Goal: Task Accomplishment & Management: Use online tool/utility

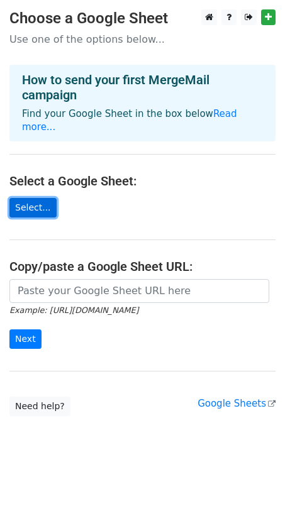
click at [31, 198] on link "Select..." at bounding box center [32, 207] width 47 height 19
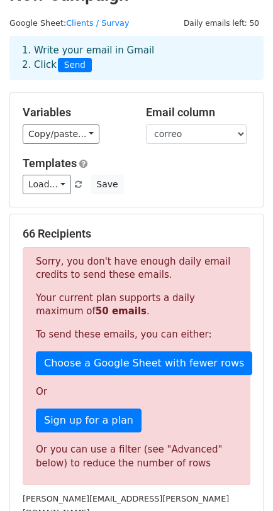
scroll to position [29, 0]
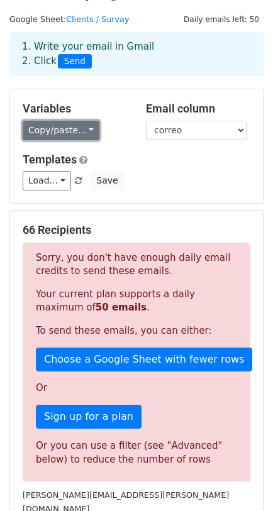
click at [90, 136] on link "Copy/paste..." at bounding box center [61, 130] width 77 height 19
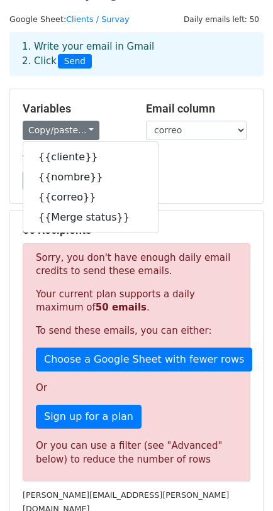
click at [108, 118] on div "Variables Copy/paste... {{cliente}} {{nombre}} {{correo}} {{Merge status}}" at bounding box center [74, 121] width 123 height 38
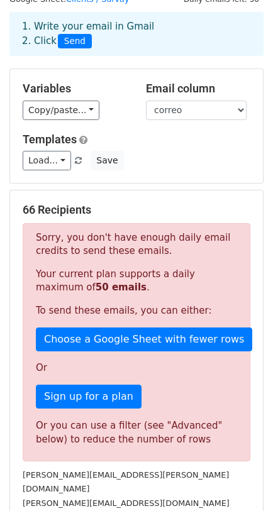
scroll to position [53, 0]
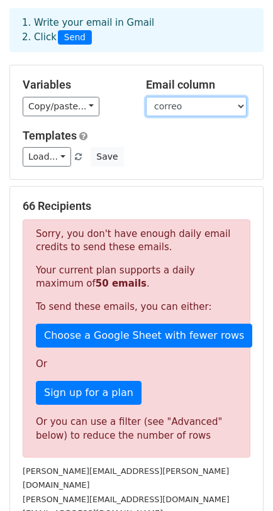
click at [196, 106] on select "cliente nombre correo Merge status" at bounding box center [196, 106] width 101 height 19
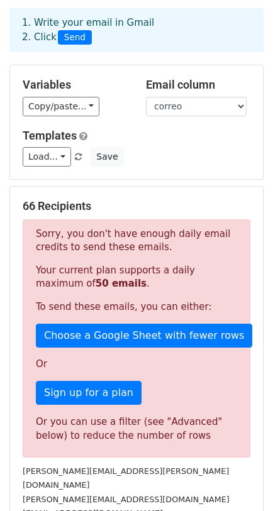
click at [126, 136] on h5 "Templates" at bounding box center [136, 136] width 227 height 14
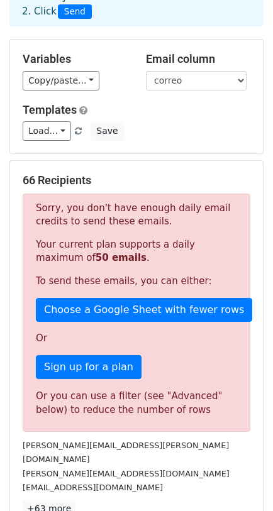
scroll to position [81, 0]
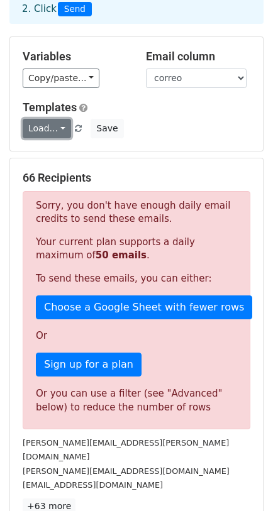
click at [56, 128] on link "Load..." at bounding box center [47, 128] width 48 height 19
click at [135, 115] on div "Templates Load... No templates saved Save" at bounding box center [136, 120] width 246 height 38
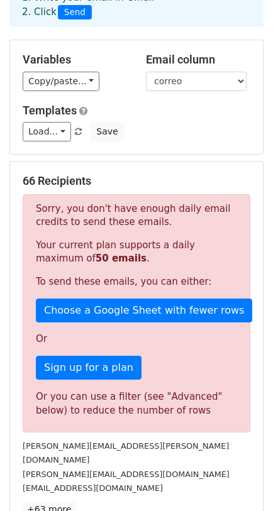
scroll to position [273, 0]
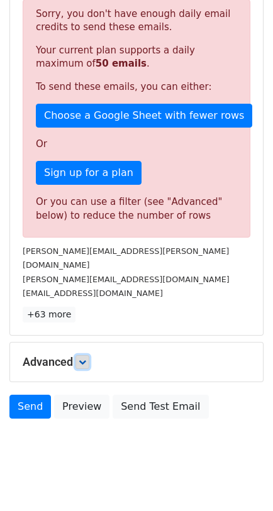
click at [83, 358] on icon at bounding box center [83, 362] width 8 height 8
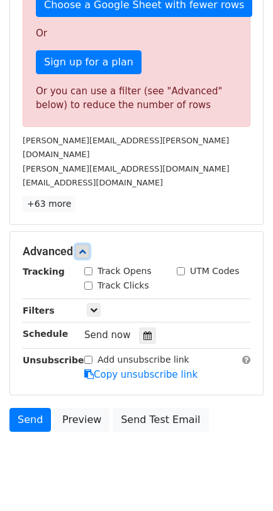
scroll to position [396, 0]
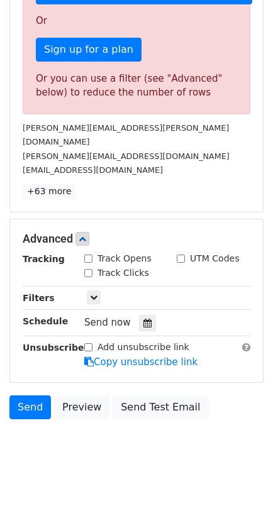
click at [85, 254] on input "Track Opens" at bounding box center [88, 258] width 8 height 8
checkbox input "true"
click at [87, 269] on input "Track Clicks" at bounding box center [88, 273] width 8 height 8
checkbox input "true"
click at [92, 293] on icon at bounding box center [94, 297] width 8 height 8
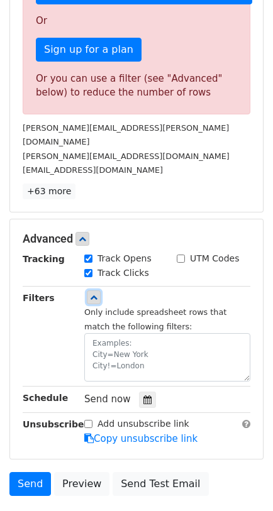
click at [94, 293] on icon at bounding box center [94, 297] width 8 height 8
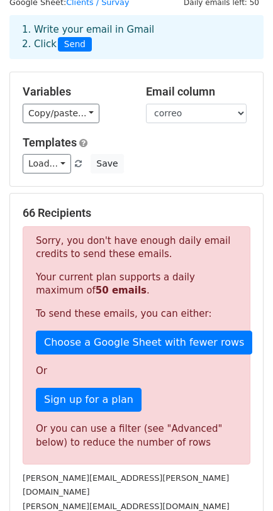
scroll to position [0, 0]
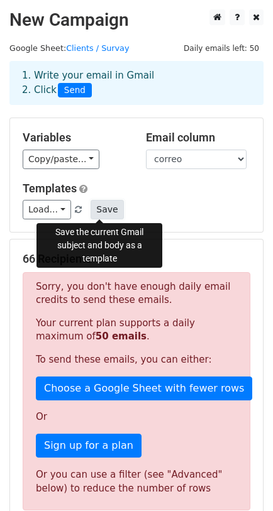
click at [103, 212] on button "Save" at bounding box center [106, 209] width 33 height 19
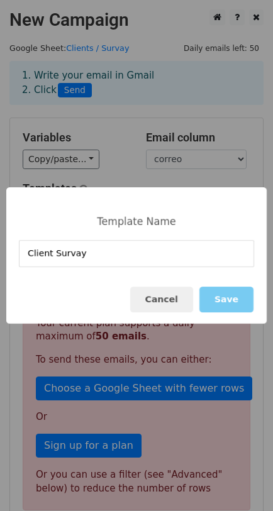
type input "Client Survay"
click at [243, 305] on button "Save" at bounding box center [226, 300] width 54 height 26
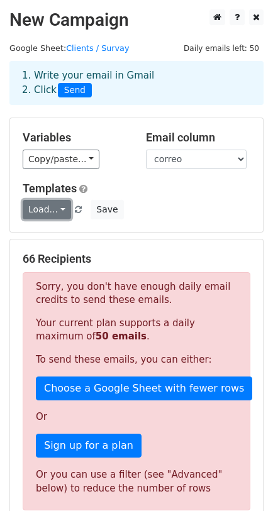
click at [57, 207] on link "Load..." at bounding box center [47, 209] width 48 height 19
click at [69, 234] on link "Client Survay" at bounding box center [72, 238] width 99 height 20
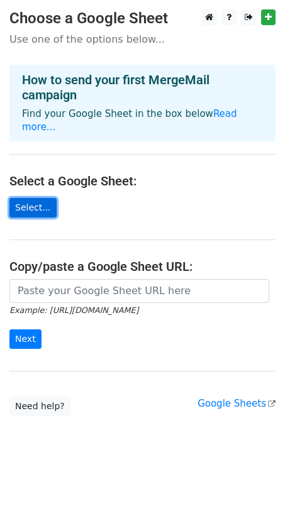
click at [26, 198] on link "Select..." at bounding box center [32, 207] width 47 height 19
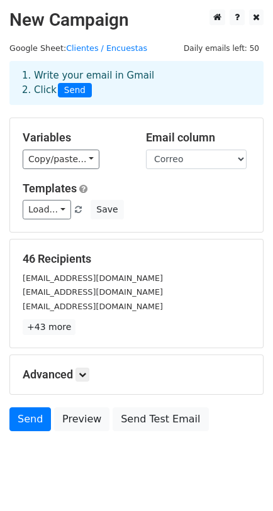
scroll to position [27, 0]
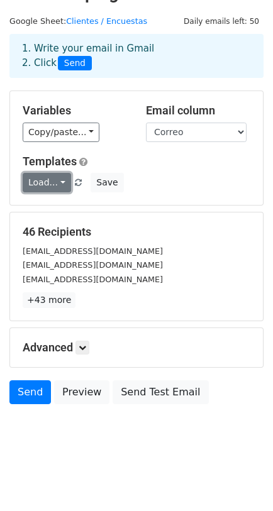
click at [57, 182] on link "Load..." at bounding box center [47, 182] width 48 height 19
click at [76, 212] on link "Client Survay" at bounding box center [72, 211] width 99 height 20
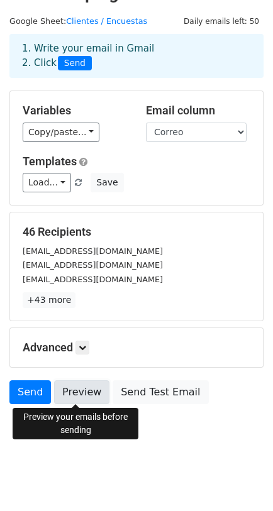
click at [80, 394] on link "Preview" at bounding box center [81, 392] width 55 height 24
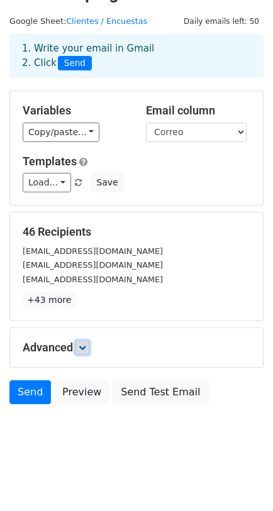
click at [84, 349] on icon at bounding box center [83, 348] width 8 height 8
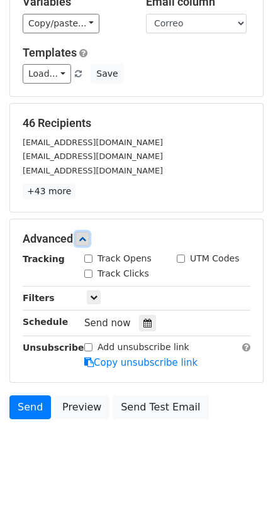
scroll to position [136, 0]
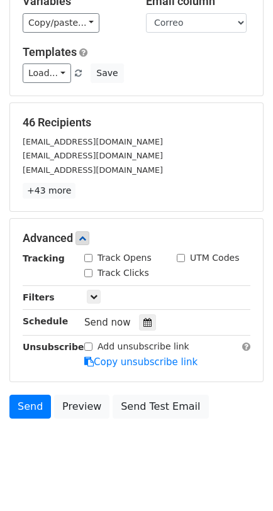
click at [90, 258] on input "Track Opens" at bounding box center [88, 258] width 8 height 8
checkbox input "true"
click at [89, 271] on input "Track Clicks" at bounding box center [88, 273] width 8 height 8
checkbox input "true"
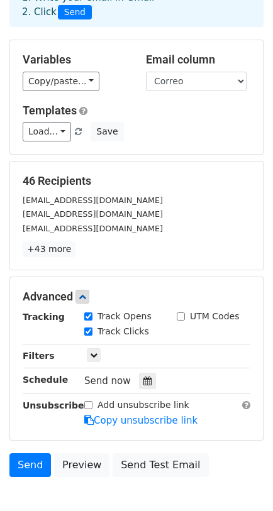
scroll to position [0, 0]
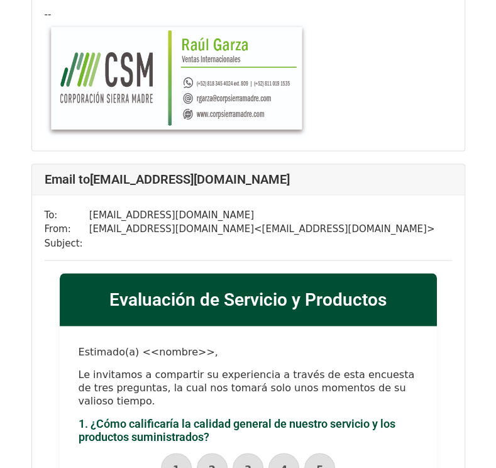
scroll to position [1025, 0]
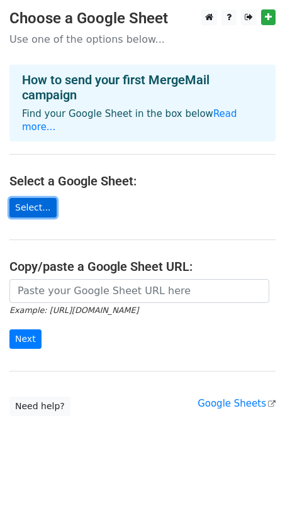
click at [32, 199] on link "Select..." at bounding box center [32, 207] width 47 height 19
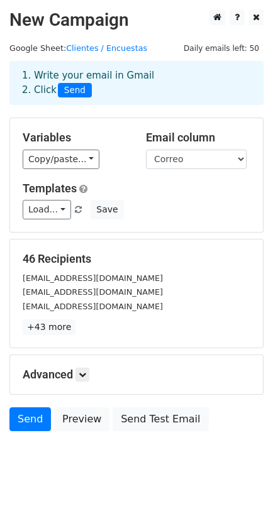
scroll to position [27, 0]
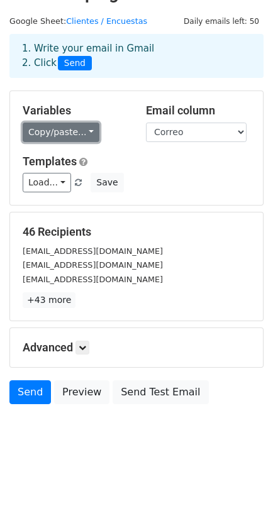
click at [75, 126] on link "Copy/paste..." at bounding box center [61, 132] width 77 height 19
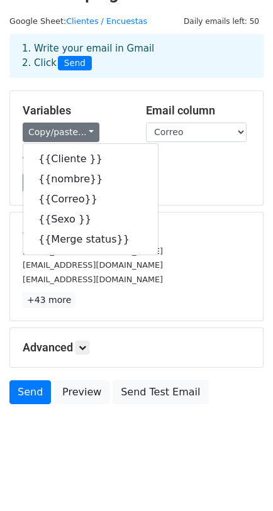
click at [107, 112] on h5 "Variables" at bounding box center [75, 111] width 104 height 14
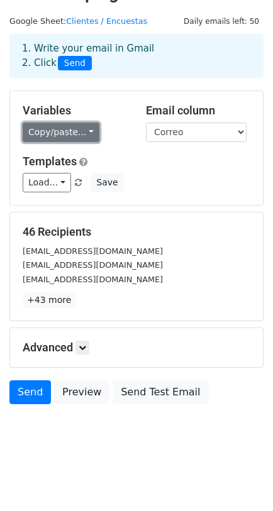
click at [65, 133] on link "Copy/paste..." at bounding box center [61, 132] width 77 height 19
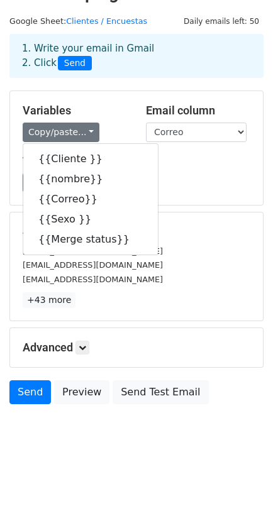
click at [184, 165] on h5 "Templates" at bounding box center [136, 162] width 227 height 14
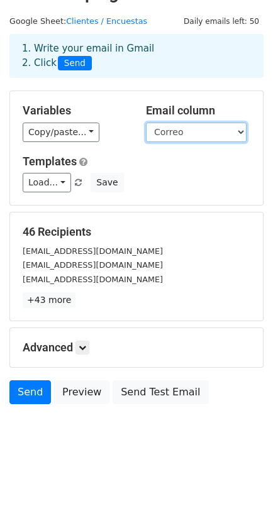
click at [199, 133] on select "Cliente nombre Correo Sexo Merge status" at bounding box center [196, 132] width 101 height 19
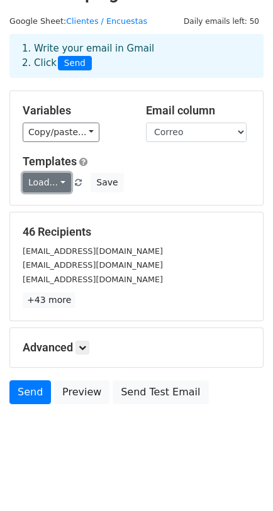
click at [35, 182] on link "Load..." at bounding box center [47, 182] width 48 height 19
click at [62, 212] on link "Client Survay" at bounding box center [72, 211] width 99 height 20
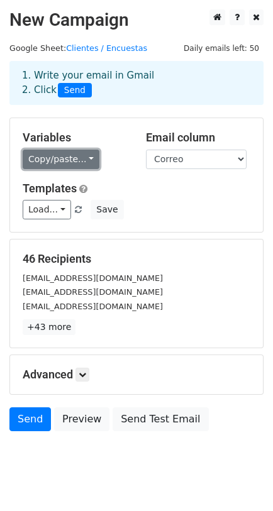
click at [83, 156] on link "Copy/paste..." at bounding box center [61, 159] width 77 height 19
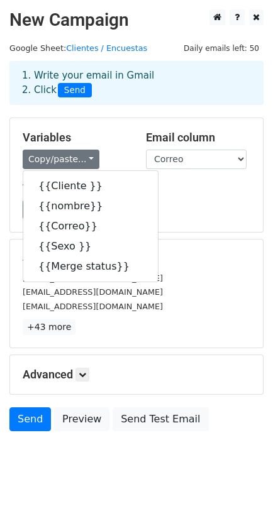
click at [102, 146] on div "Variables Copy/paste... {{Cliente }} {{nombre}} {{Correo}} {{Sexo }} {{Merge st…" at bounding box center [74, 150] width 123 height 38
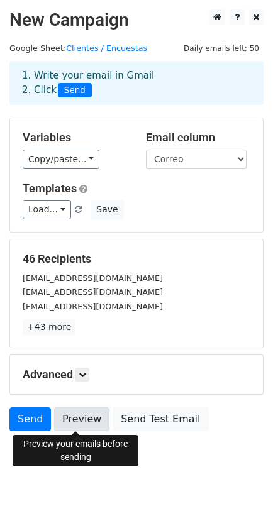
click at [72, 416] on link "Preview" at bounding box center [81, 419] width 55 height 24
click at [57, 415] on link "Preview" at bounding box center [81, 419] width 55 height 24
click at [67, 413] on link "Preview" at bounding box center [81, 419] width 55 height 24
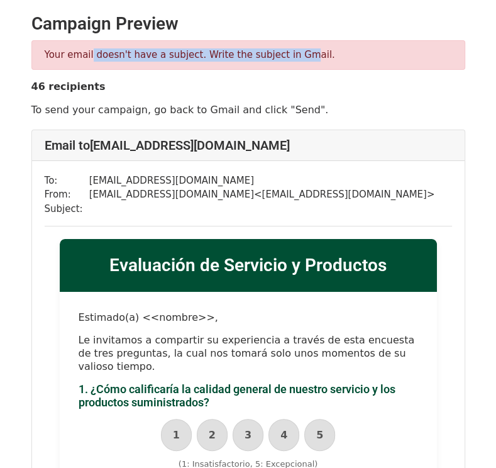
drag, startPoint x: 87, startPoint y: 55, endPoint x: 288, endPoint y: 54, distance: 201.1
click at [288, 54] on p "Your email doesn't have a subject. Write the subject in Gmail." at bounding box center [248, 54] width 407 height 13
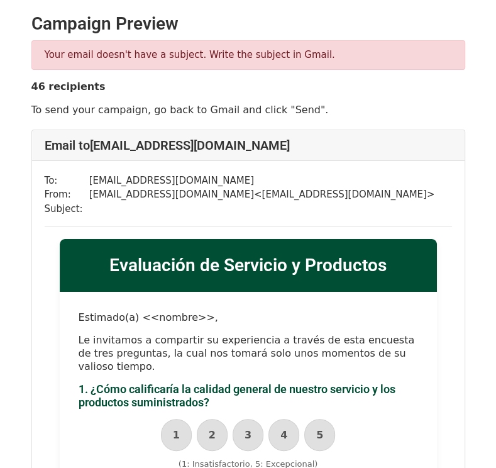
click at [202, 105] on p "To send your campaign, go back to Gmail and click "Send"." at bounding box center [248, 109] width 434 height 13
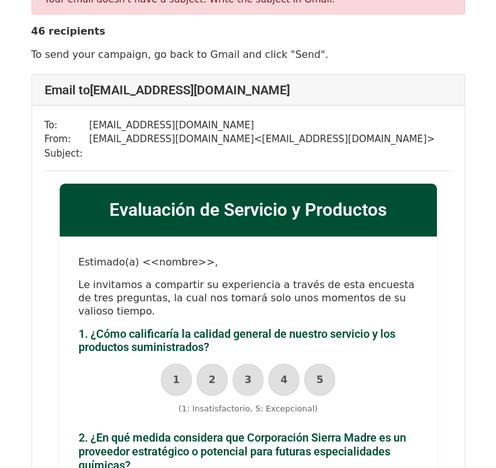
scroll to position [50, 0]
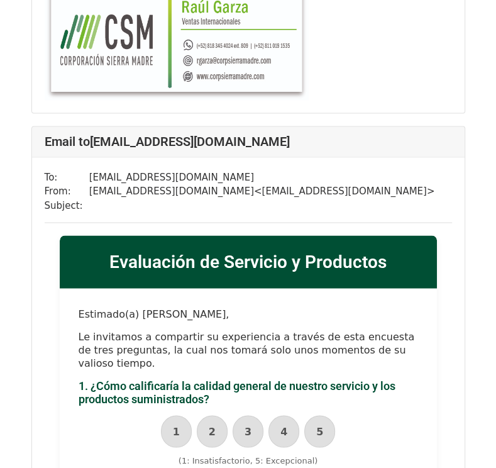
scroll to position [1063, 0]
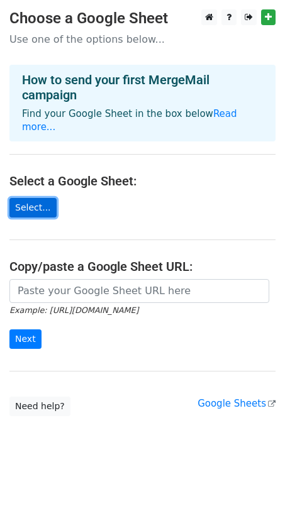
click at [33, 198] on link "Select..." at bounding box center [32, 207] width 47 height 19
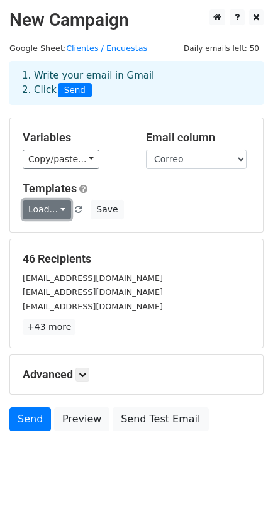
click at [58, 209] on link "Load..." at bounding box center [47, 209] width 48 height 19
click at [67, 236] on link "Client Survay" at bounding box center [72, 238] width 99 height 20
click at [50, 212] on link "Load..." at bounding box center [47, 209] width 48 height 19
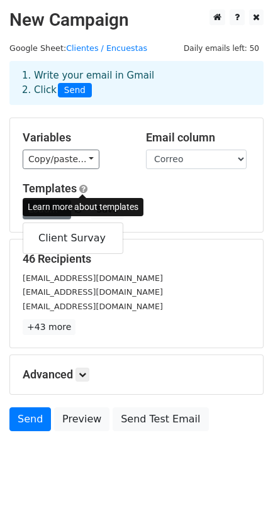
click at [83, 190] on span at bounding box center [83, 188] width 8 height 9
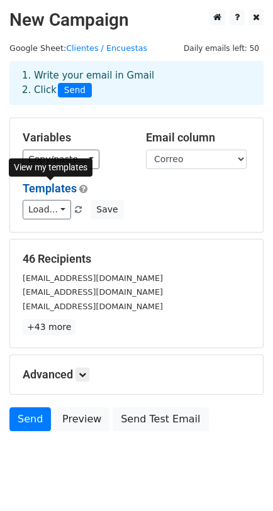
click at [46, 184] on link "Templates" at bounding box center [50, 188] width 54 height 13
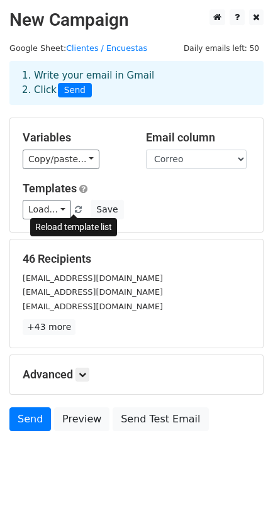
click at [75, 210] on span at bounding box center [78, 210] width 7 height 8
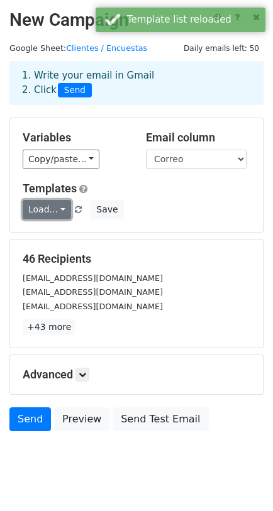
click at [58, 210] on link "Load..." at bounding box center [47, 209] width 48 height 19
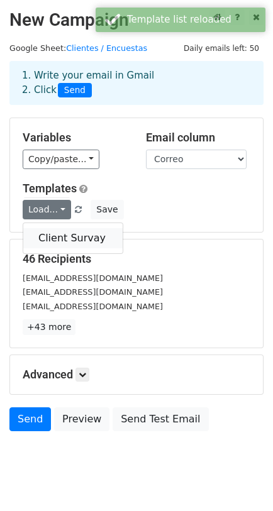
click at [64, 237] on link "Client Survay" at bounding box center [72, 238] width 99 height 20
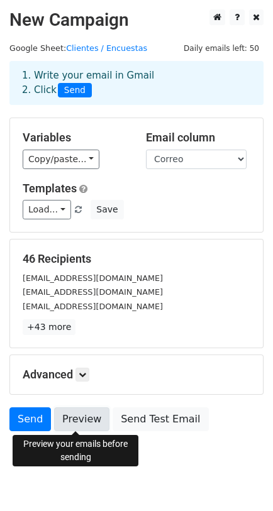
click at [69, 421] on link "Preview" at bounding box center [81, 419] width 55 height 24
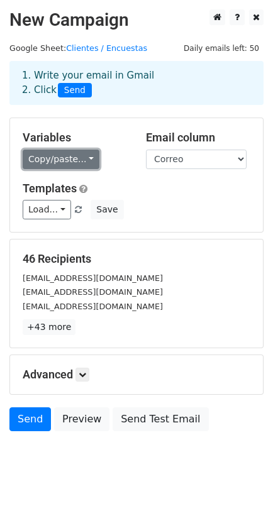
click at [67, 160] on link "Copy/paste..." at bounding box center [61, 159] width 77 height 19
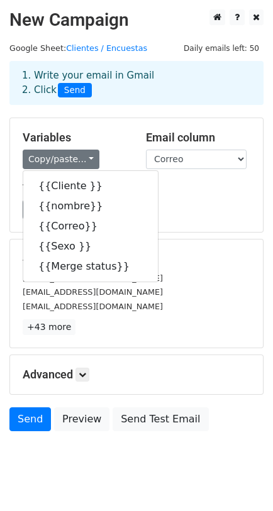
click at [167, 199] on div "Templates Load... Client Survay Save" at bounding box center [136, 201] width 246 height 38
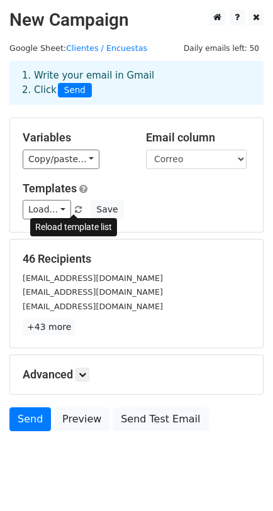
click at [75, 210] on span at bounding box center [78, 210] width 7 height 8
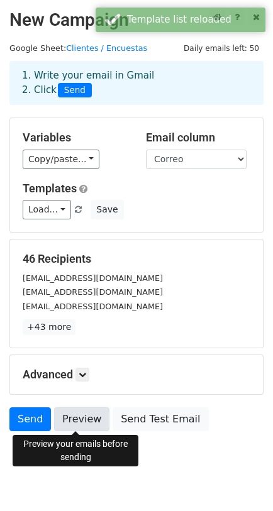
click at [69, 421] on link "Preview" at bounding box center [81, 419] width 55 height 24
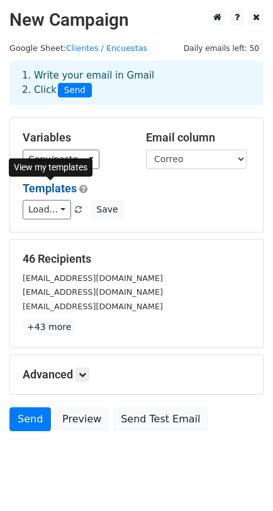
click at [40, 189] on link "Templates" at bounding box center [50, 188] width 54 height 13
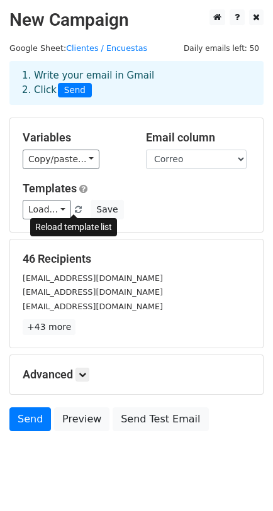
click at [75, 211] on span at bounding box center [78, 210] width 7 height 8
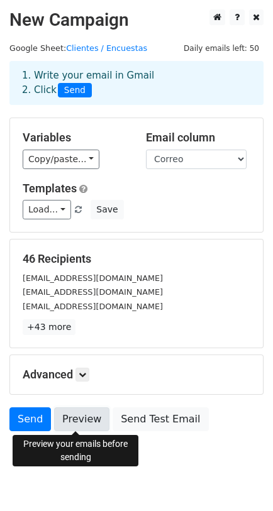
click at [70, 414] on link "Preview" at bounding box center [81, 419] width 55 height 24
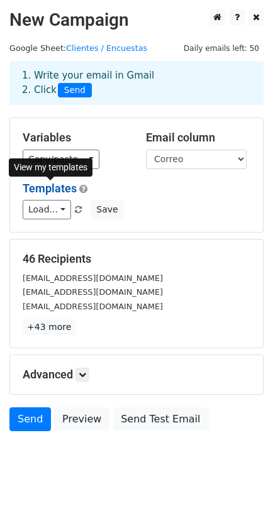
click at [46, 182] on link "Templates" at bounding box center [50, 188] width 54 height 13
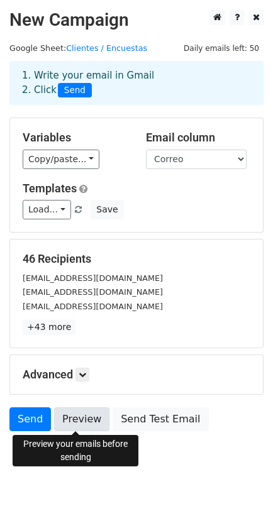
click at [62, 413] on link "Preview" at bounding box center [81, 419] width 55 height 24
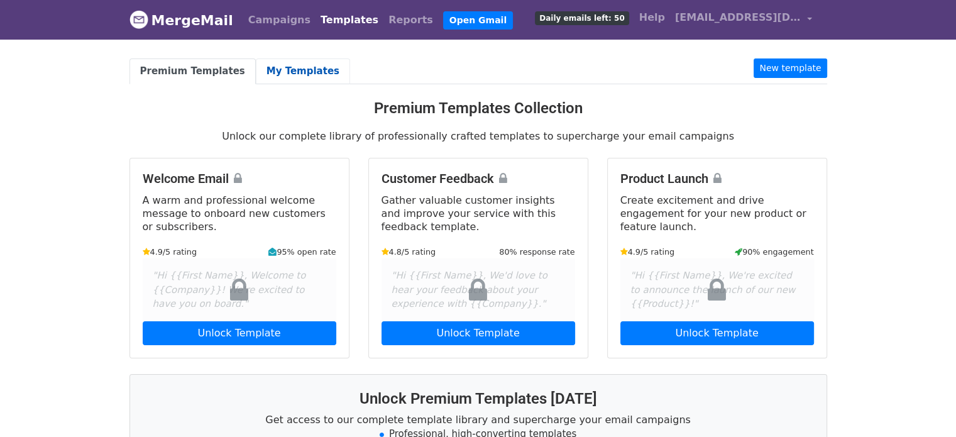
click at [257, 74] on link "My Templates" at bounding box center [303, 71] width 94 height 26
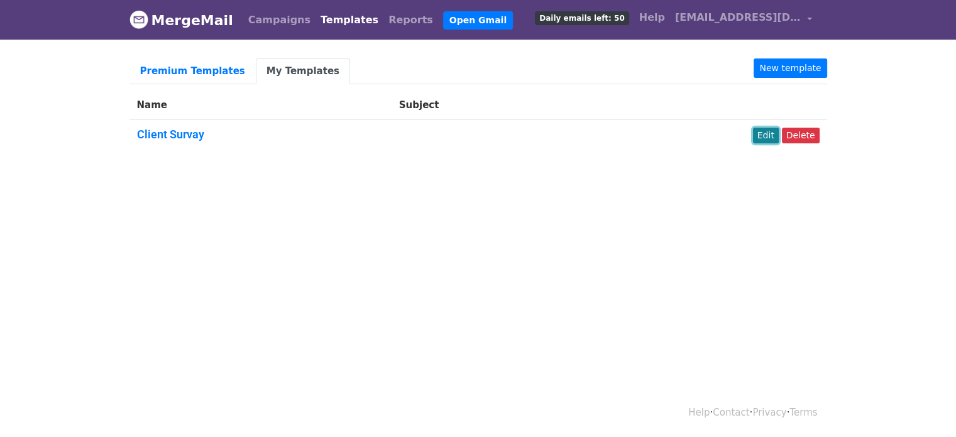
click at [770, 137] on link "Edit" at bounding box center [766, 136] width 26 height 16
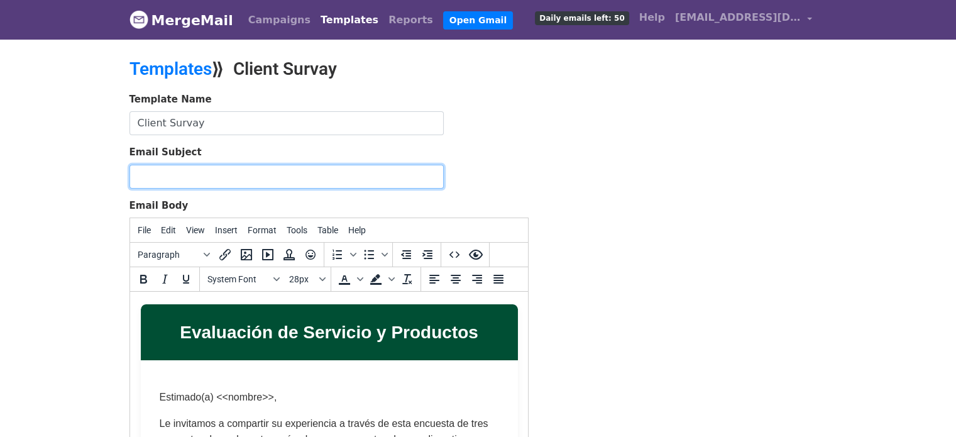
click at [209, 178] on input "Email Subject" at bounding box center [286, 177] width 314 height 24
type input "E"
click at [136, 175] on input "Encuesta Satisfacción de cliente - {{Cliente}}" at bounding box center [286, 177] width 314 height 24
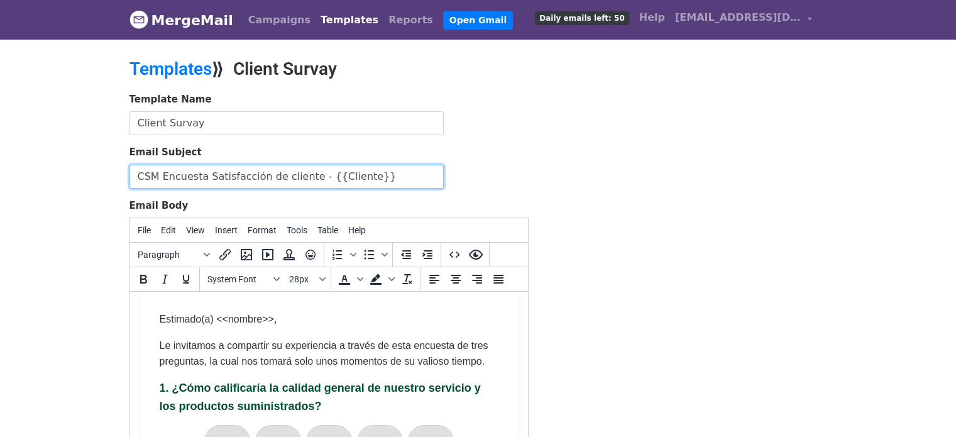
scroll to position [80, 0]
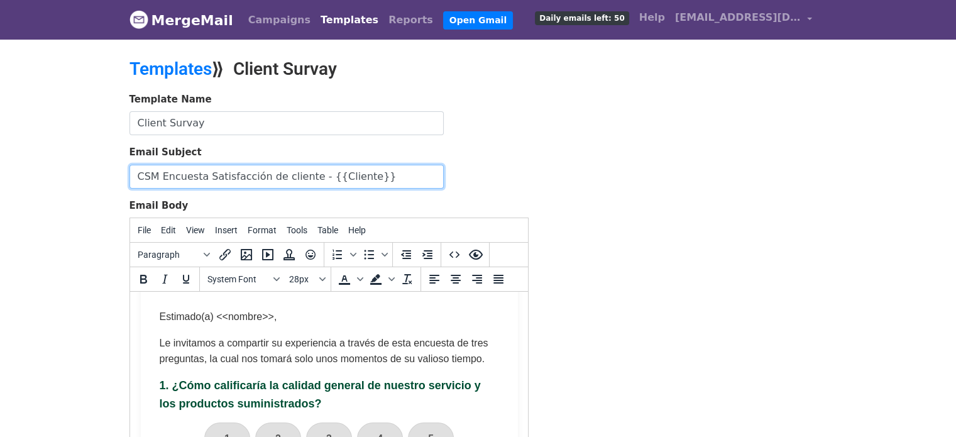
type input "CSM Encuesta Satisfacción de cliente - {{Cliente}}"
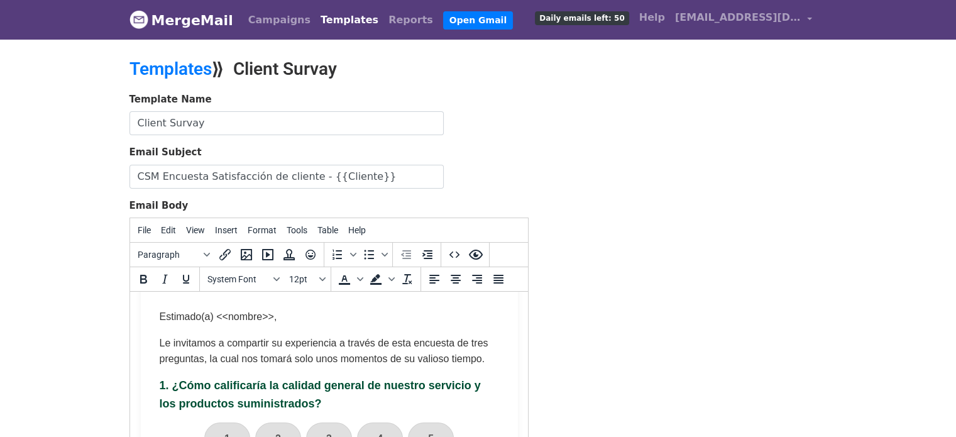
click at [273, 317] on p "Estimado(a) <<nombre>>," at bounding box center [328, 317] width 339 height 16
click at [229, 319] on p "Estimado(a) <<nombre}}," at bounding box center [328, 317] width 339 height 16
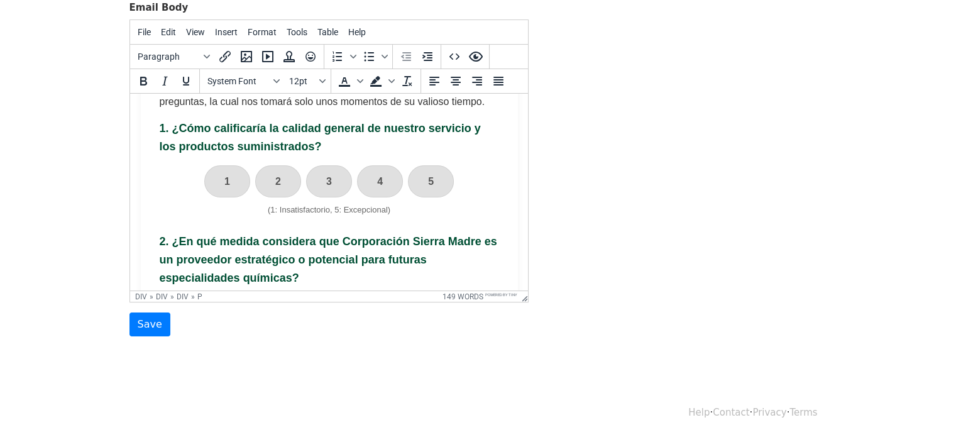
scroll to position [141, 0]
click at [145, 328] on input "Save" at bounding box center [149, 324] width 41 height 24
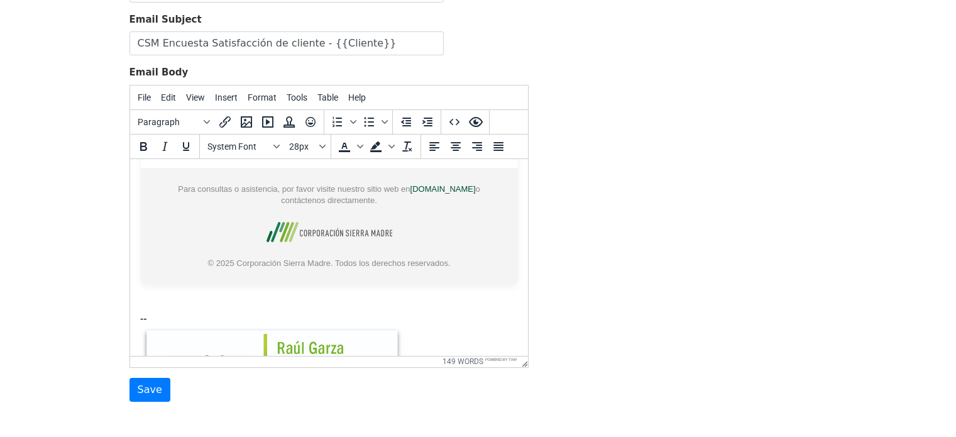
scroll to position [765, 0]
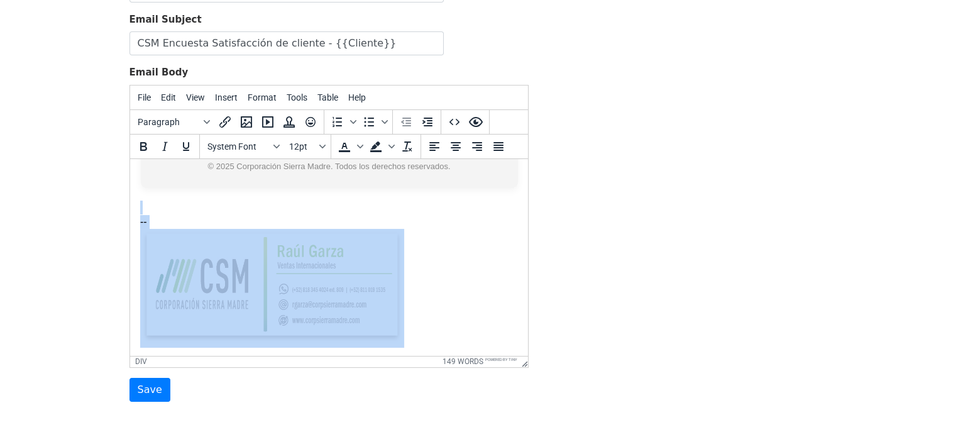
drag, startPoint x: 150, startPoint y: 193, endPoint x: 464, endPoint y: 316, distance: 337.5
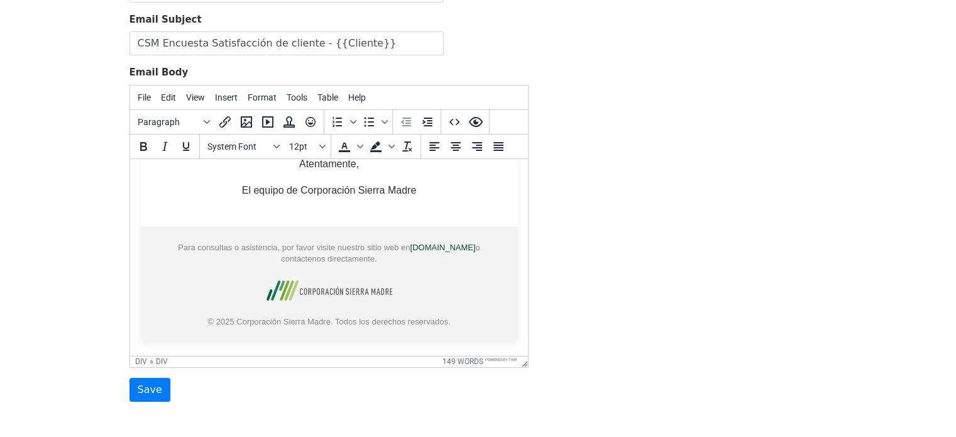
scroll to position [609, 0]
click at [144, 379] on input "Save" at bounding box center [149, 390] width 41 height 24
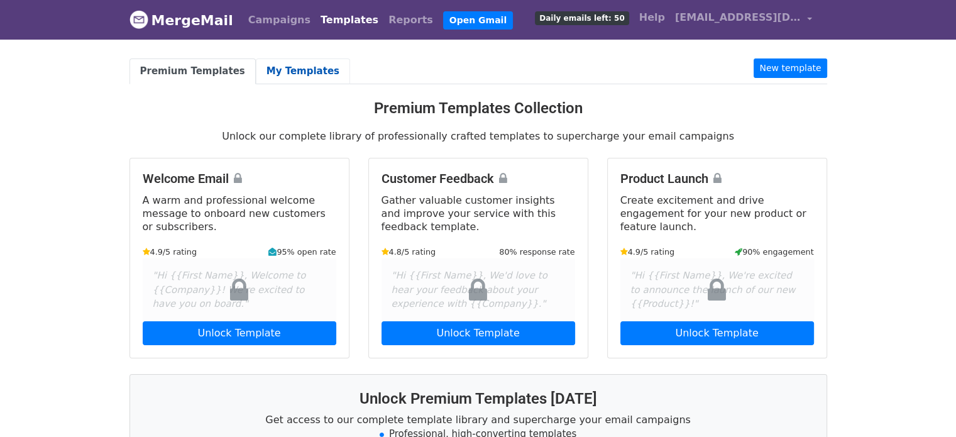
click at [286, 64] on link "My Templates" at bounding box center [303, 71] width 94 height 26
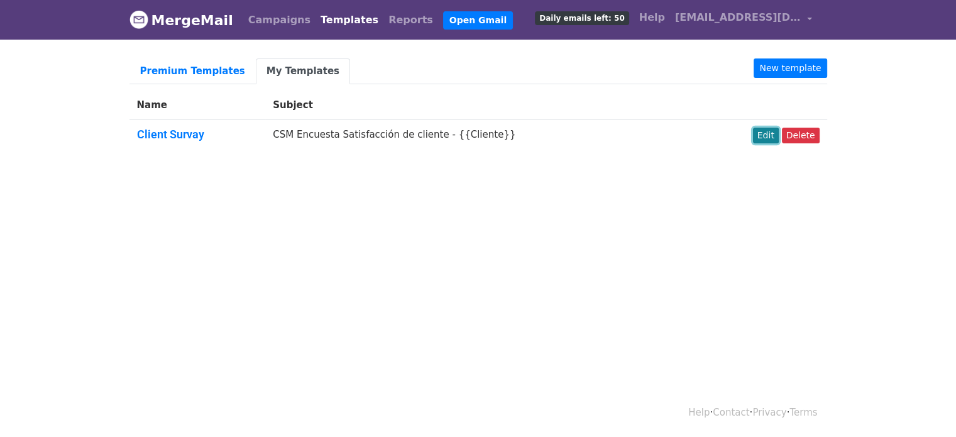
click at [768, 134] on link "Edit" at bounding box center [766, 136] width 26 height 16
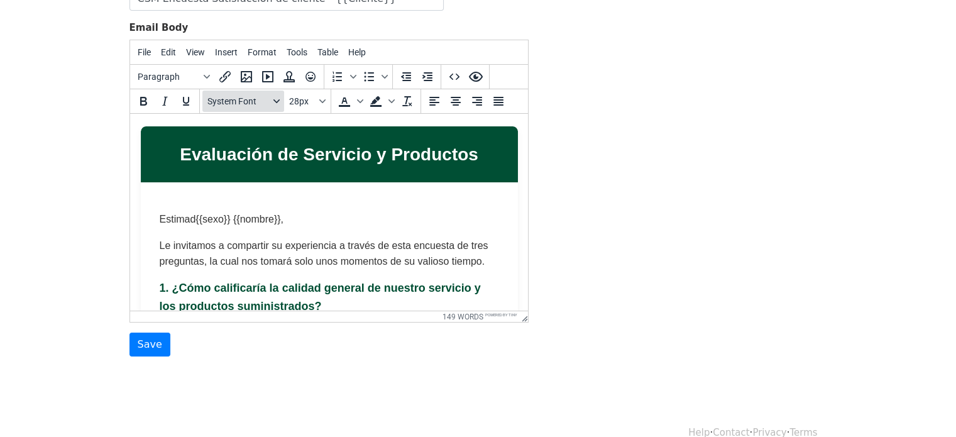
scroll to position [177, 0]
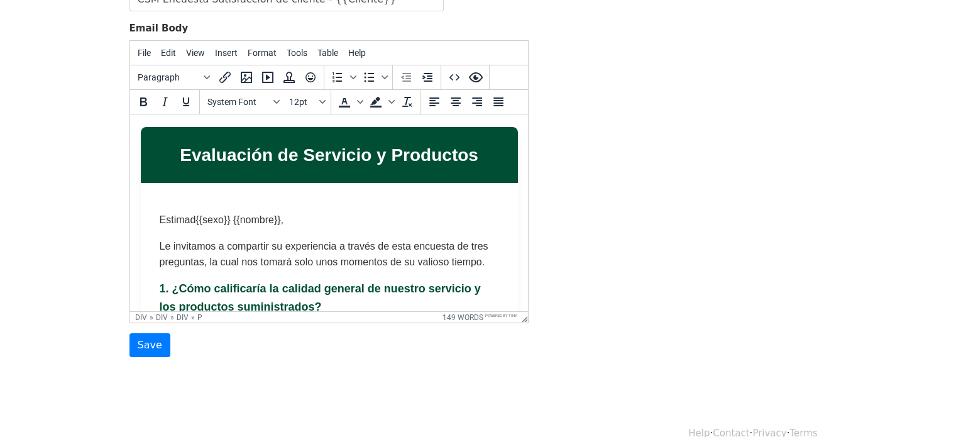
click at [205, 221] on p "Estimad{{sexo}} {{nombre}}," at bounding box center [328, 220] width 339 height 16
click at [241, 222] on p "Estimad{{Sexo}} {{nombre}}," at bounding box center [328, 220] width 339 height 16
click at [137, 349] on input "Save" at bounding box center [149, 345] width 41 height 24
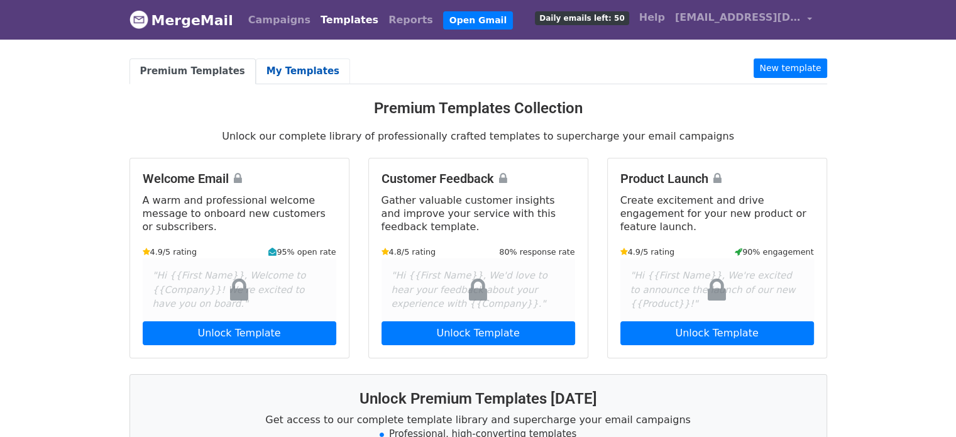
click at [277, 69] on link "My Templates" at bounding box center [303, 71] width 94 height 26
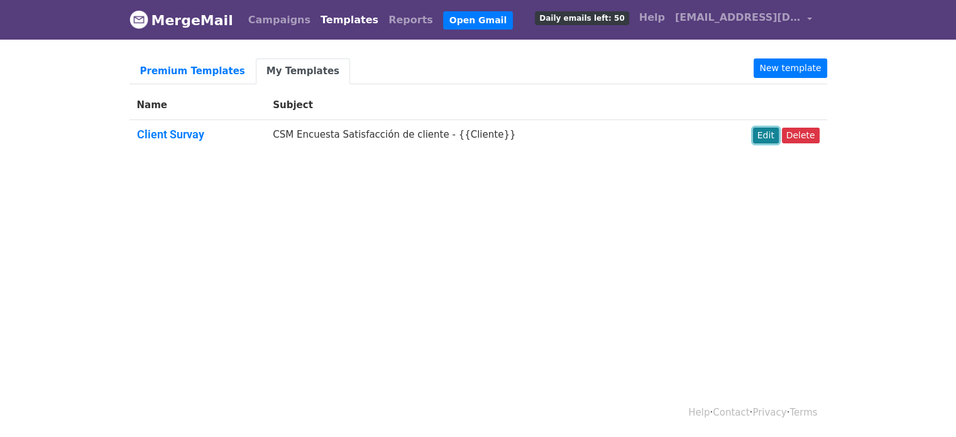
click at [762, 134] on link "Edit" at bounding box center [766, 136] width 26 height 16
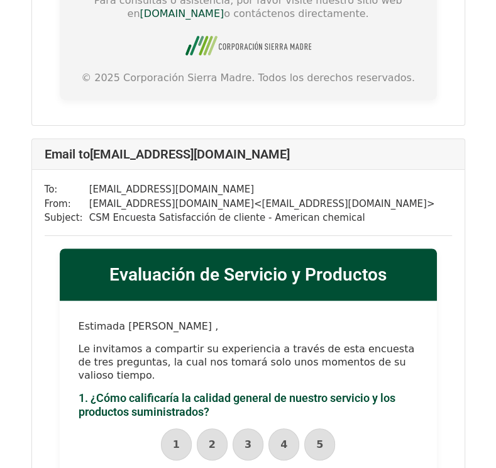
scroll to position [2674, 0]
